Goal: Task Accomplishment & Management: Use online tool/utility

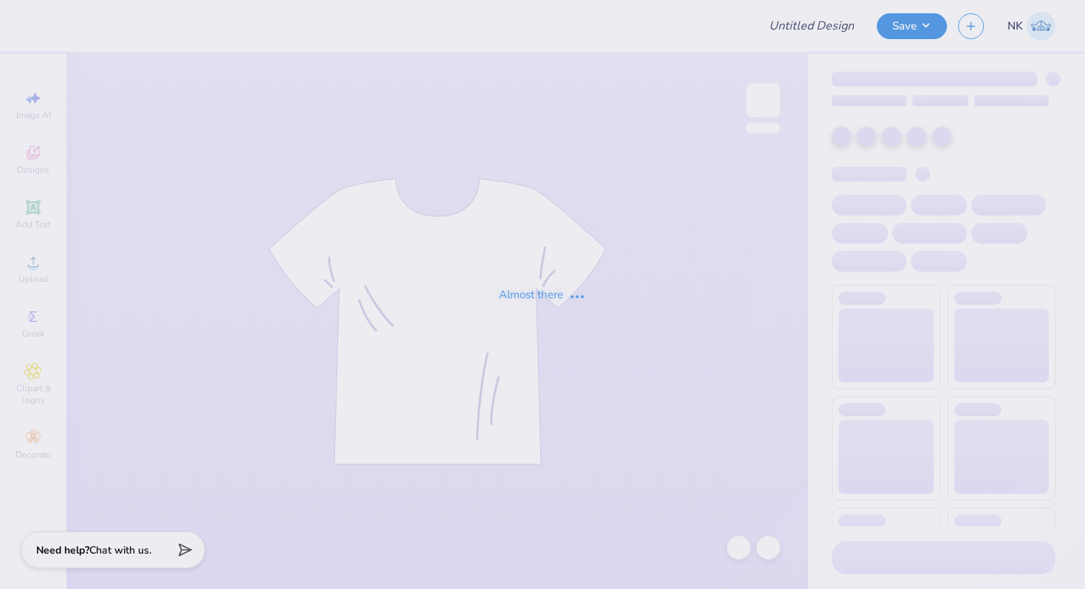
type input "[PERSON_NAME] Swag - MIT"
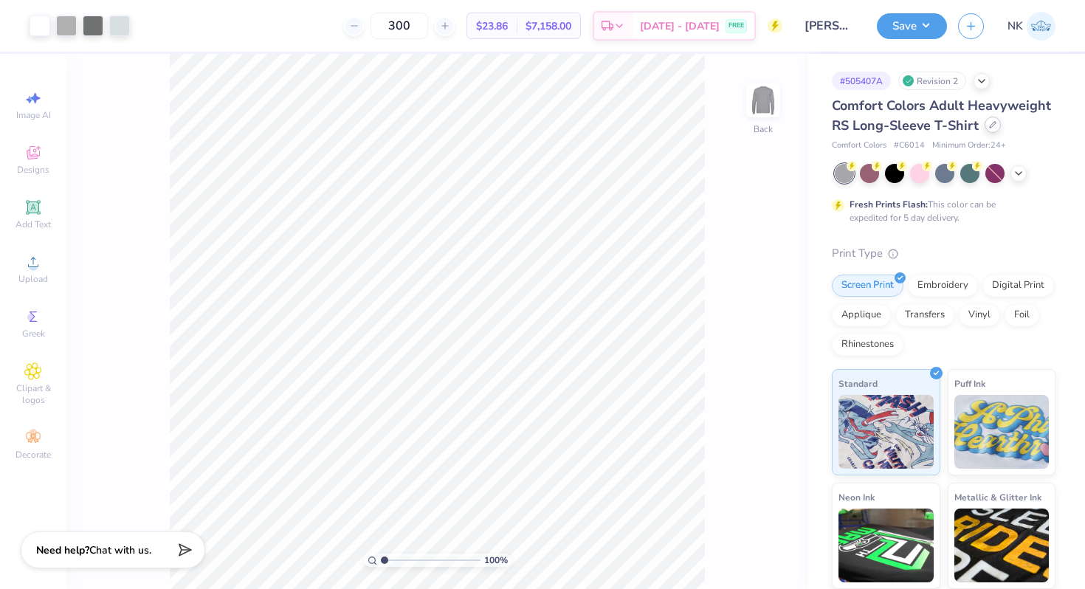
click at [996, 127] on div at bounding box center [993, 125] width 16 height 16
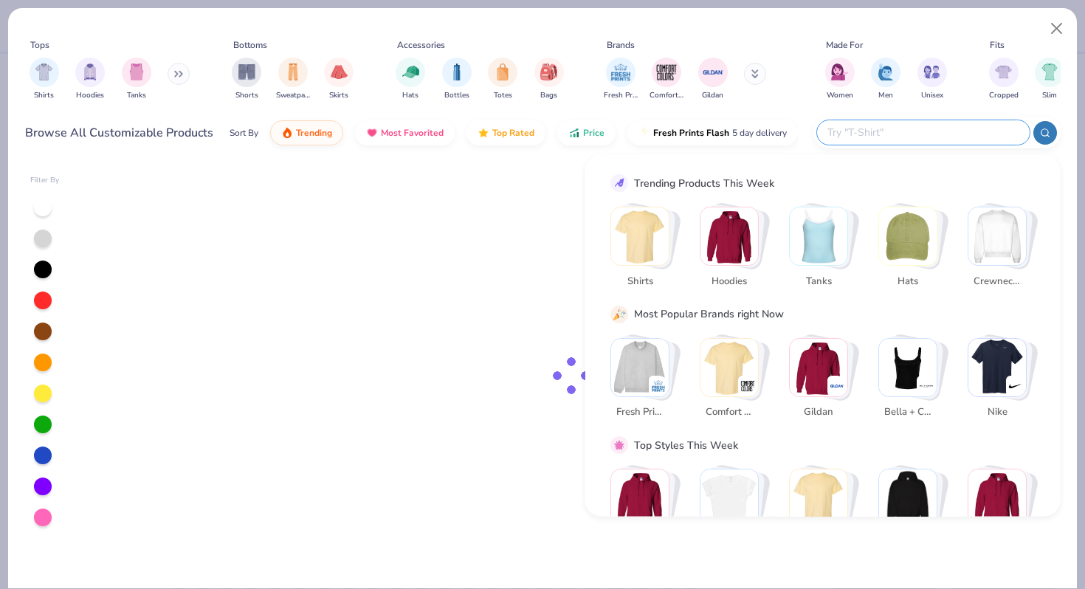
click at [938, 126] on input "text" at bounding box center [922, 132] width 193 height 17
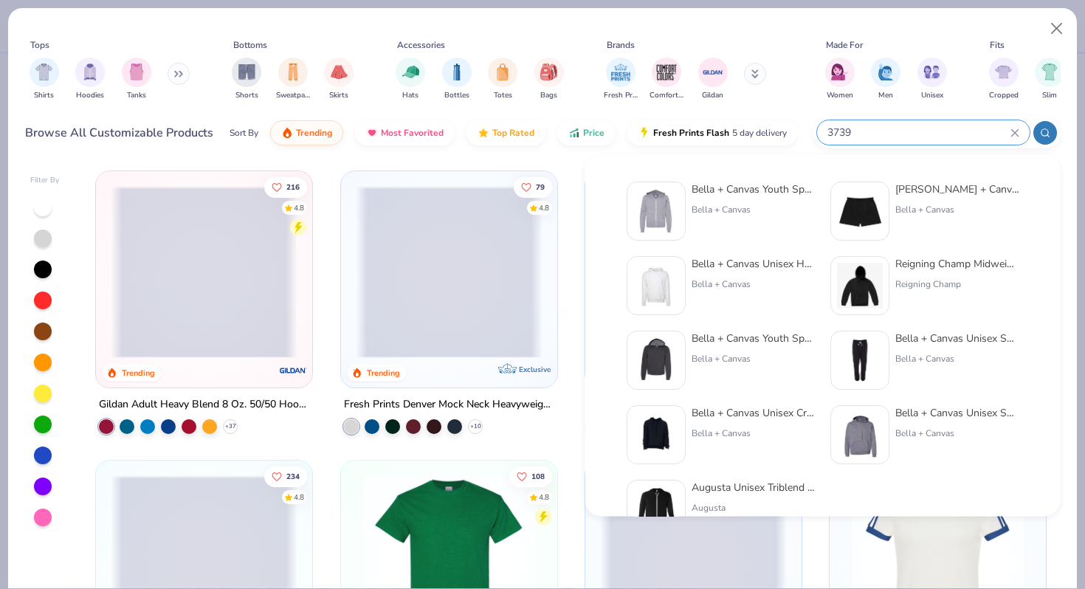
type input "3739"
click at [770, 263] on div "Bella + Canvas Unisex Hooded Pullover Sweatshirt" at bounding box center [754, 264] width 124 height 16
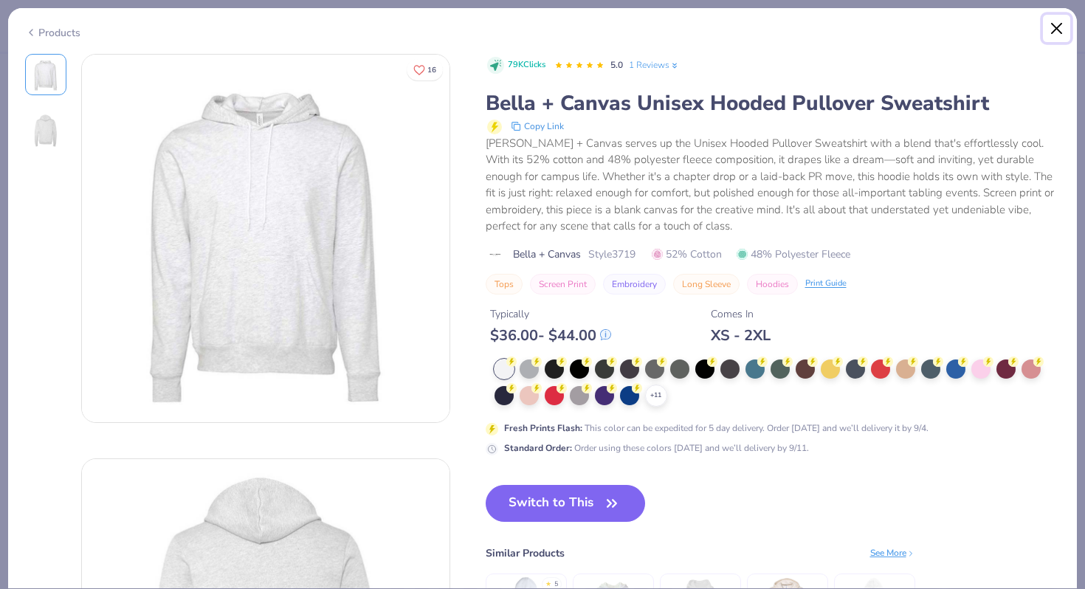
click at [1055, 24] on button "Close" at bounding box center [1057, 29] width 28 height 28
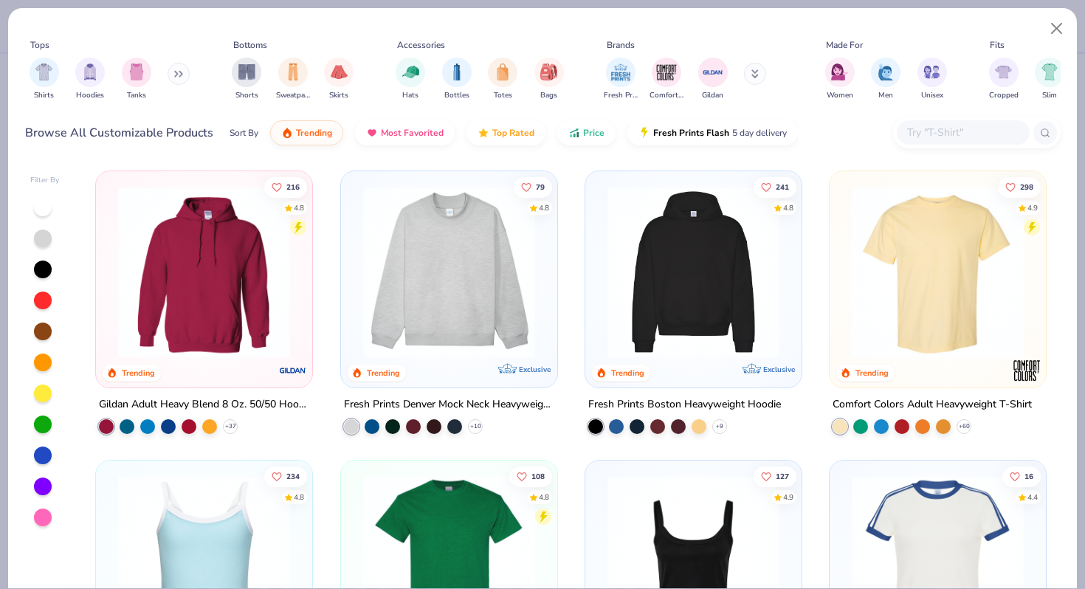
click at [931, 141] on input "text" at bounding box center [963, 132] width 114 height 17
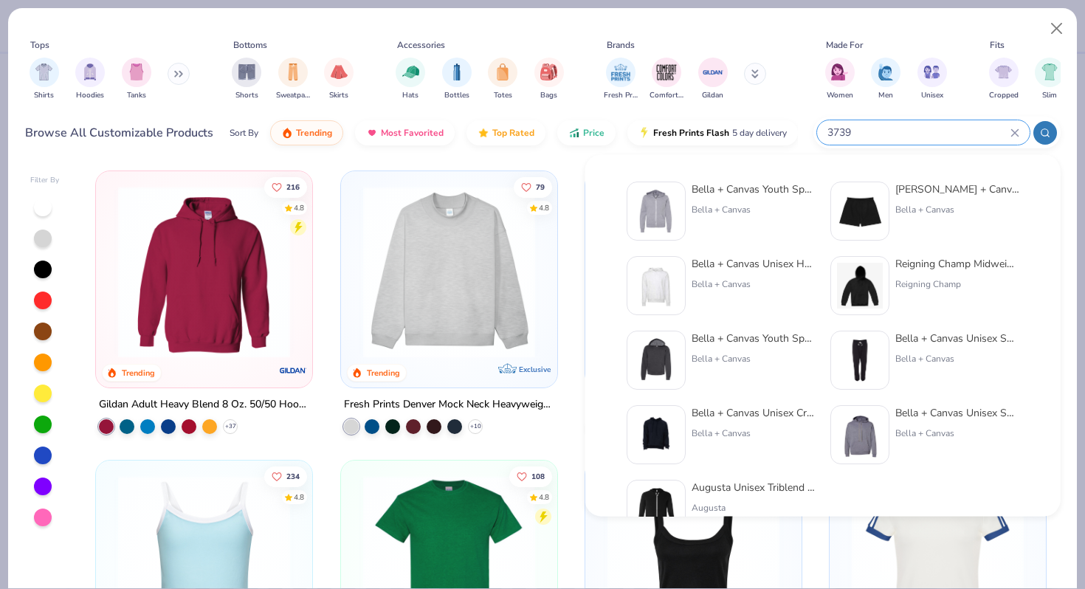
type input "3739"
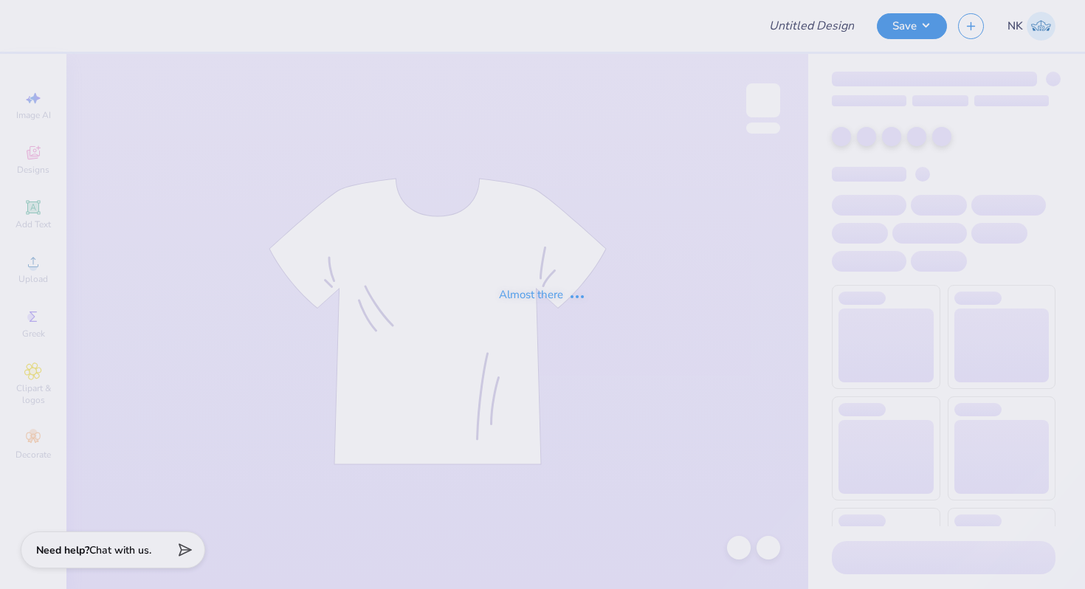
type input "[PERSON_NAME] Swag - MIT"
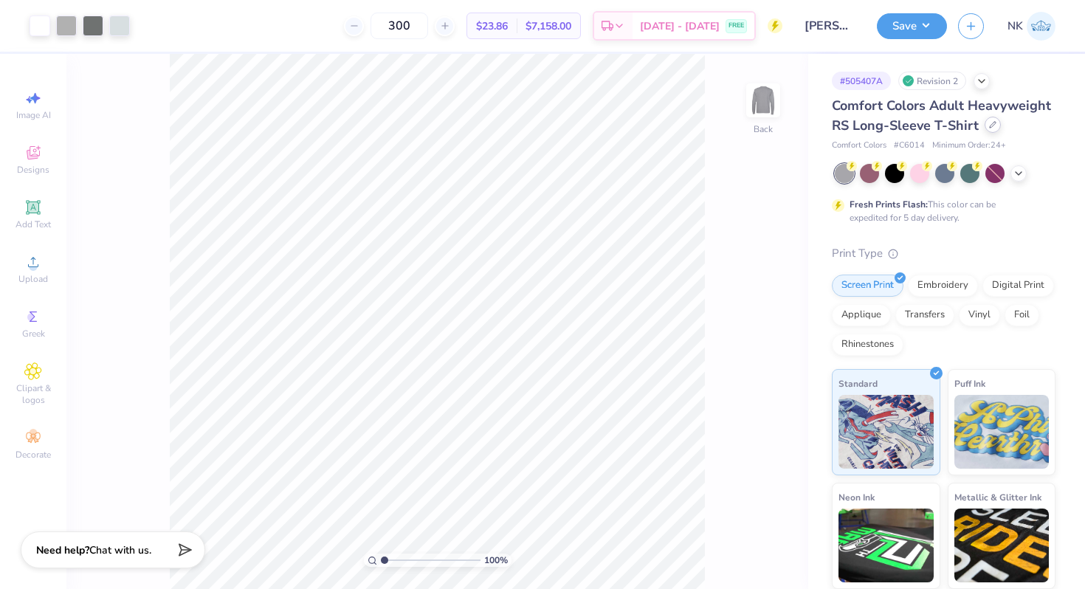
click at [989, 128] on icon at bounding box center [992, 124] width 7 height 7
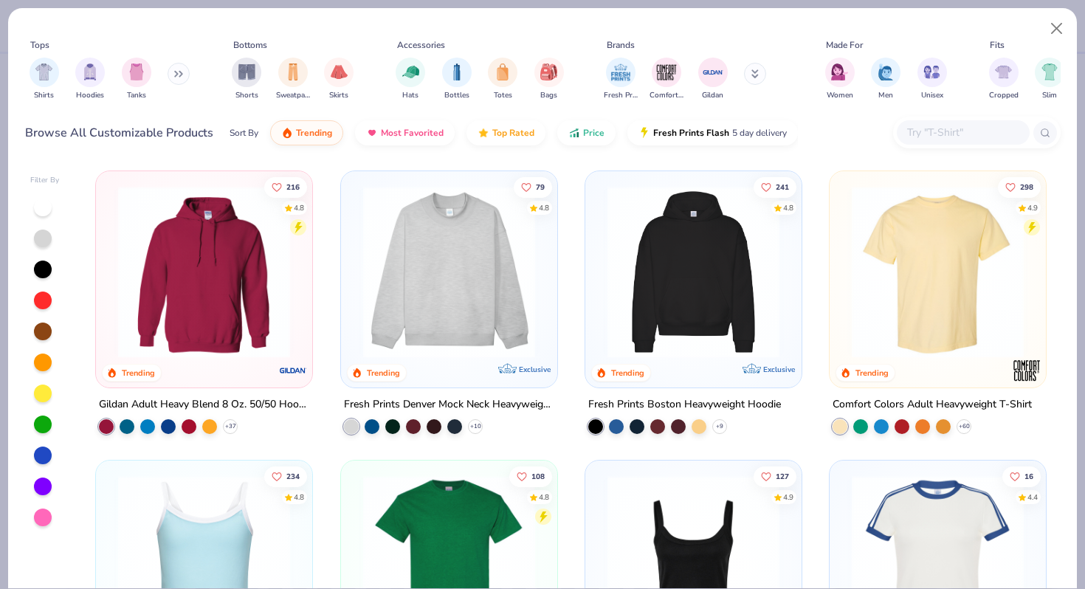
click at [930, 132] on input "text" at bounding box center [963, 132] width 114 height 17
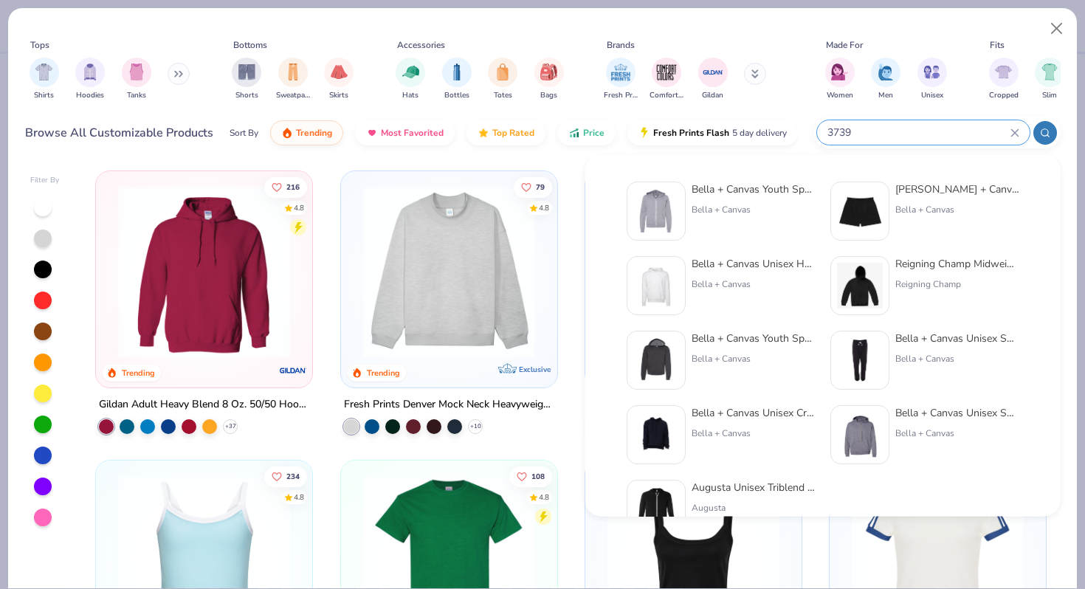
type input "3739"
click at [780, 193] on div "Bella + Canvas Youth Sponge Fleece Full-zip Hoodie" at bounding box center [754, 190] width 124 height 16
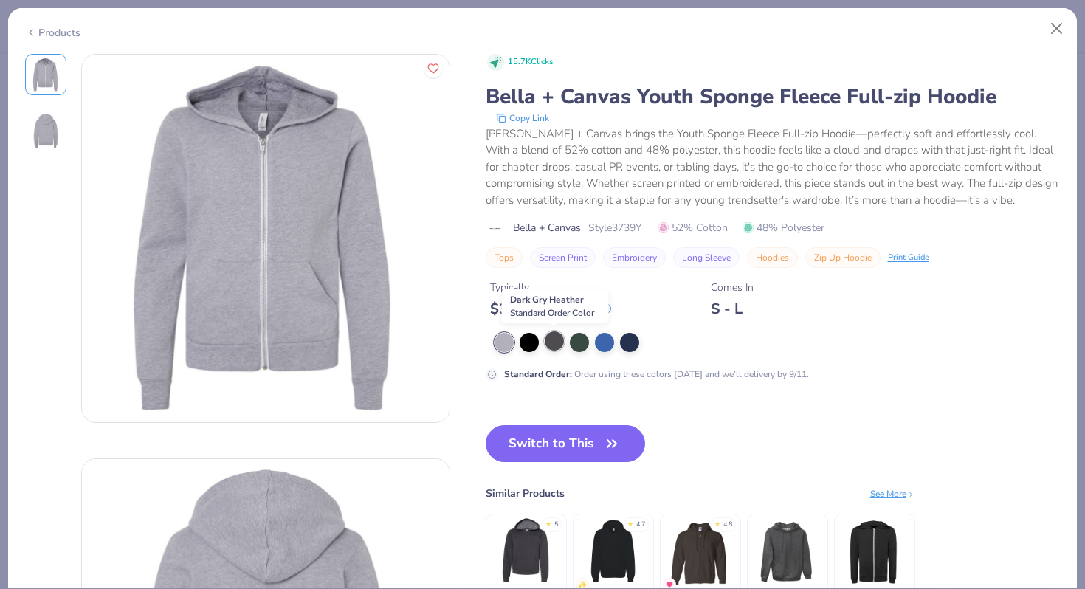
click at [555, 343] on div at bounding box center [554, 341] width 19 height 19
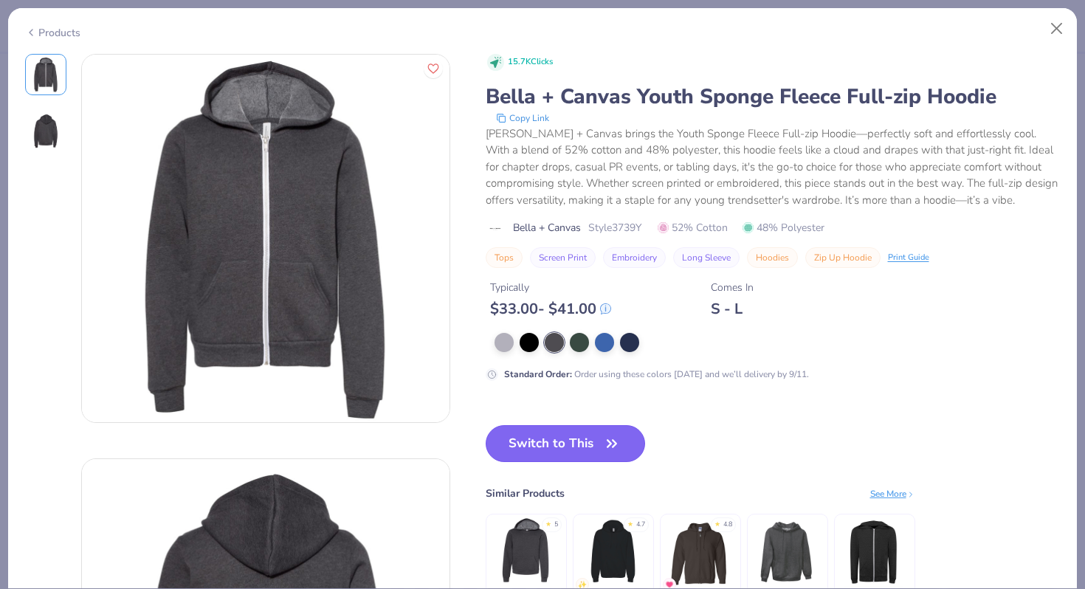
click at [601, 453] on button "Switch to This" at bounding box center [566, 443] width 160 height 37
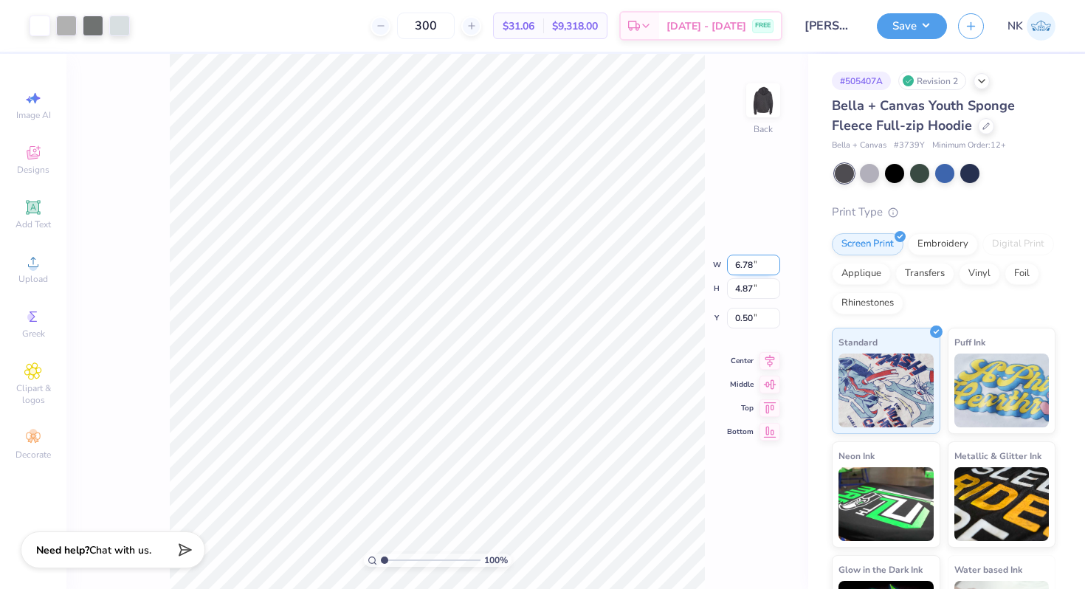
click at [749, 266] on input "6.78" at bounding box center [753, 265] width 53 height 21
type input "4.00"
type input "2.87"
click at [768, 345] on icon at bounding box center [770, 347] width 21 height 18
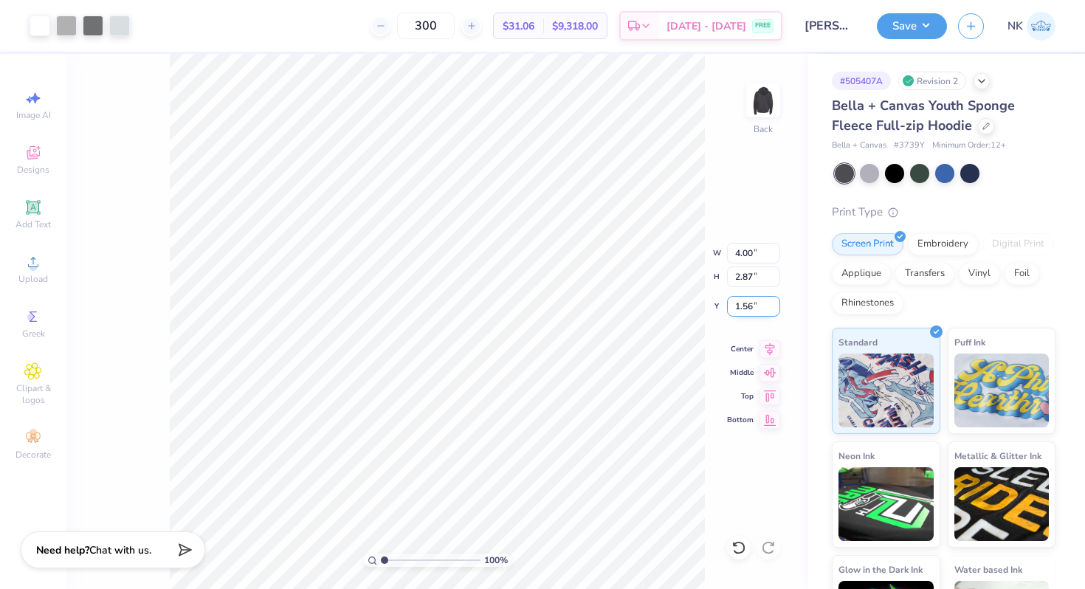
click at [739, 306] on input "1.56" at bounding box center [753, 306] width 53 height 21
type input "2.00"
click at [928, 26] on button "Save" at bounding box center [912, 24] width 70 height 26
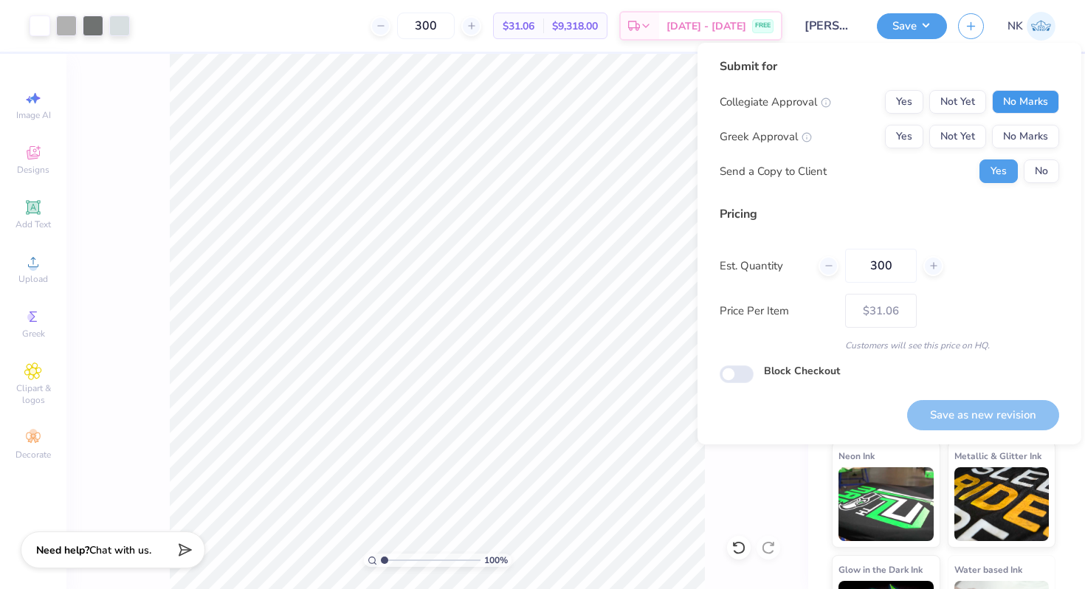
click at [1017, 95] on button "No Marks" at bounding box center [1025, 102] width 67 height 24
click at [1020, 131] on button "No Marks" at bounding box center [1025, 137] width 67 height 24
click at [986, 412] on button "Save as new revision" at bounding box center [983, 415] width 152 height 30
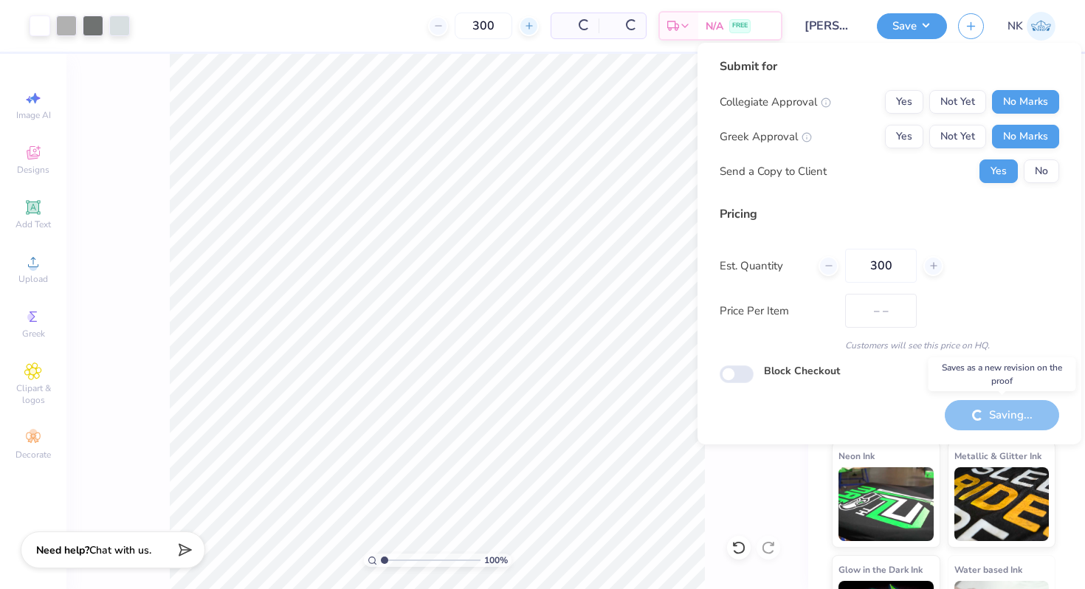
type input "$31.06"
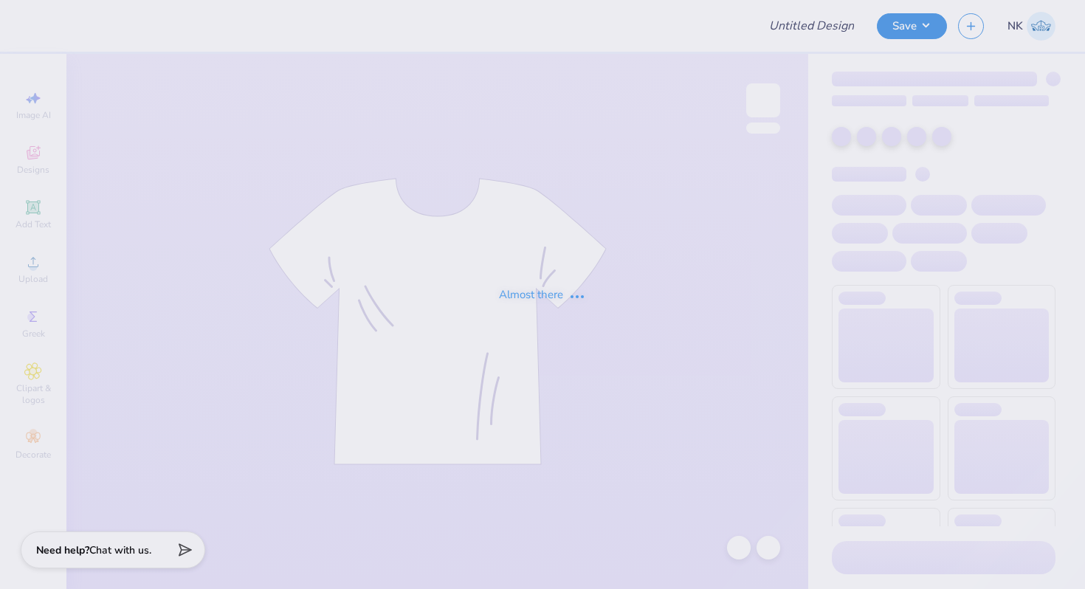
type input "[PERSON_NAME] Swag - MIT"
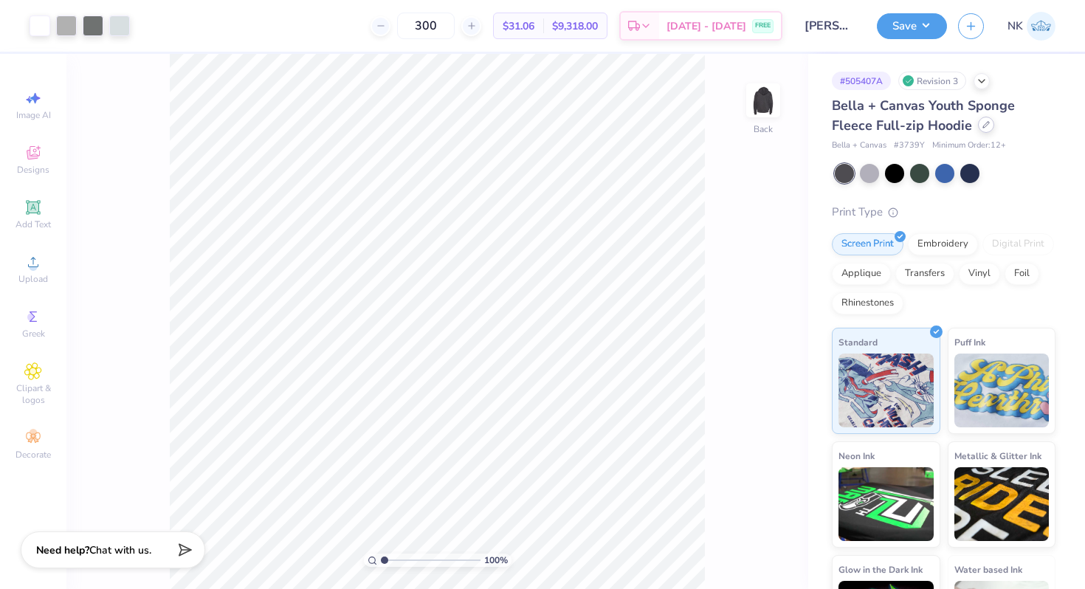
click at [989, 128] on div at bounding box center [986, 125] width 16 height 16
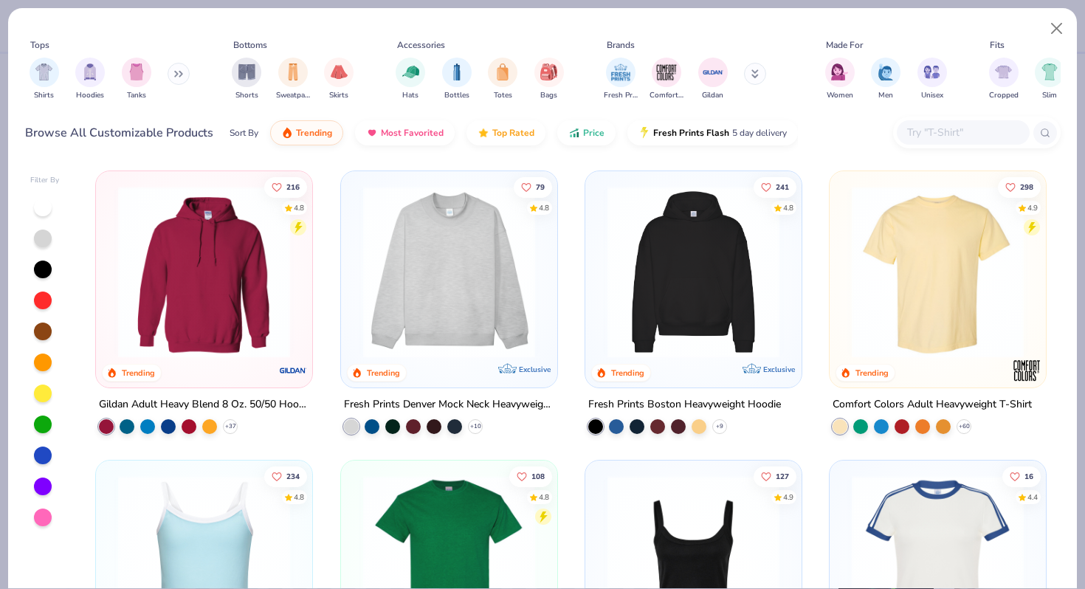
click at [944, 137] on input "text" at bounding box center [963, 132] width 114 height 17
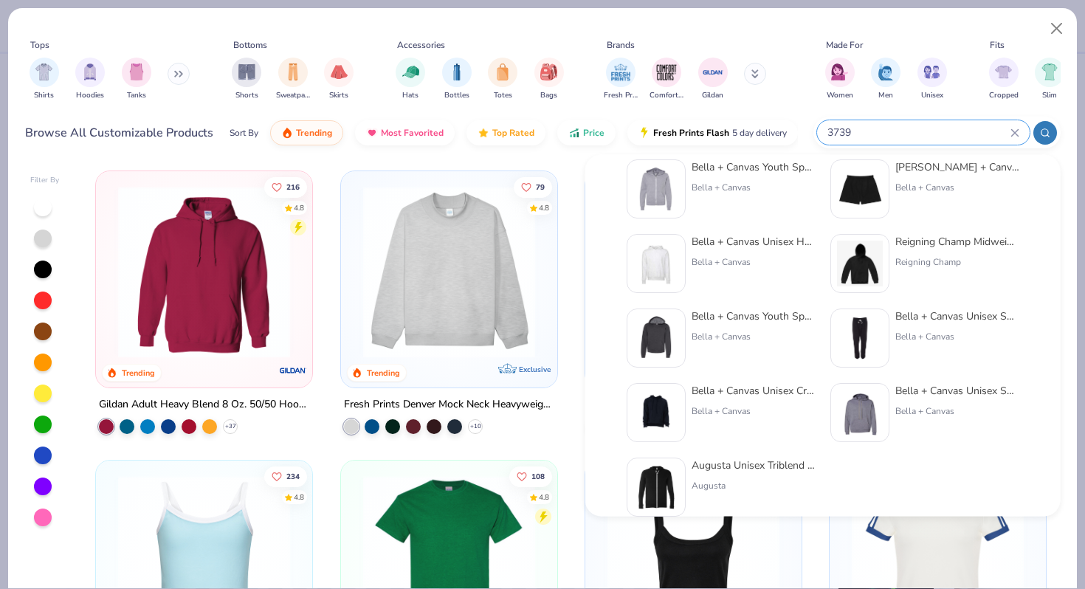
scroll to position [30, 0]
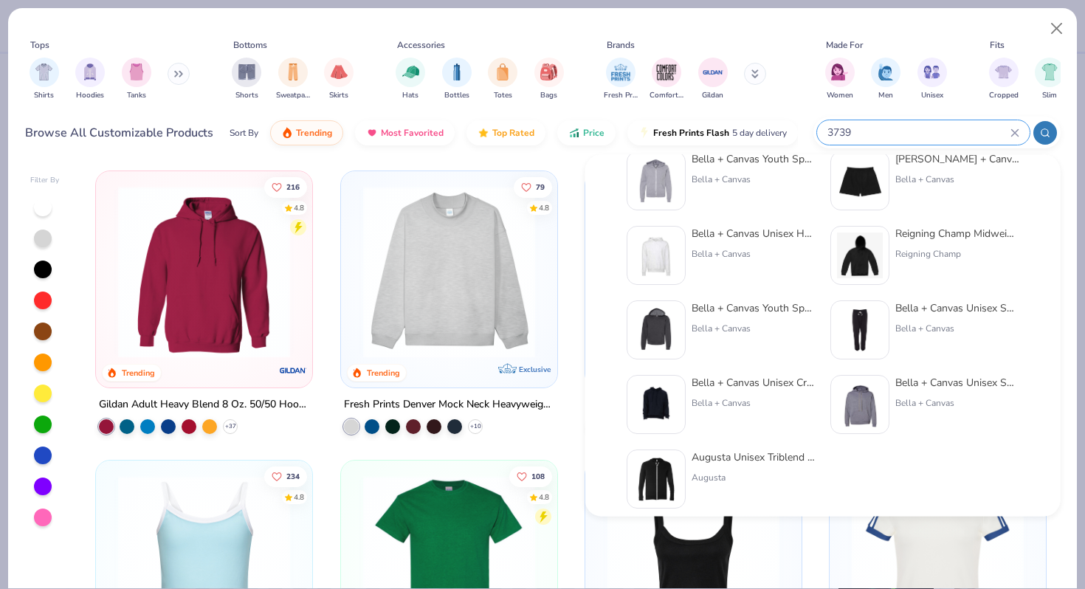
type input "3739"
click at [757, 456] on div "Augusta Unisex Triblend Full-Zip Lightweight Hoodie" at bounding box center [754, 458] width 124 height 16
